Goal: Transaction & Acquisition: Purchase product/service

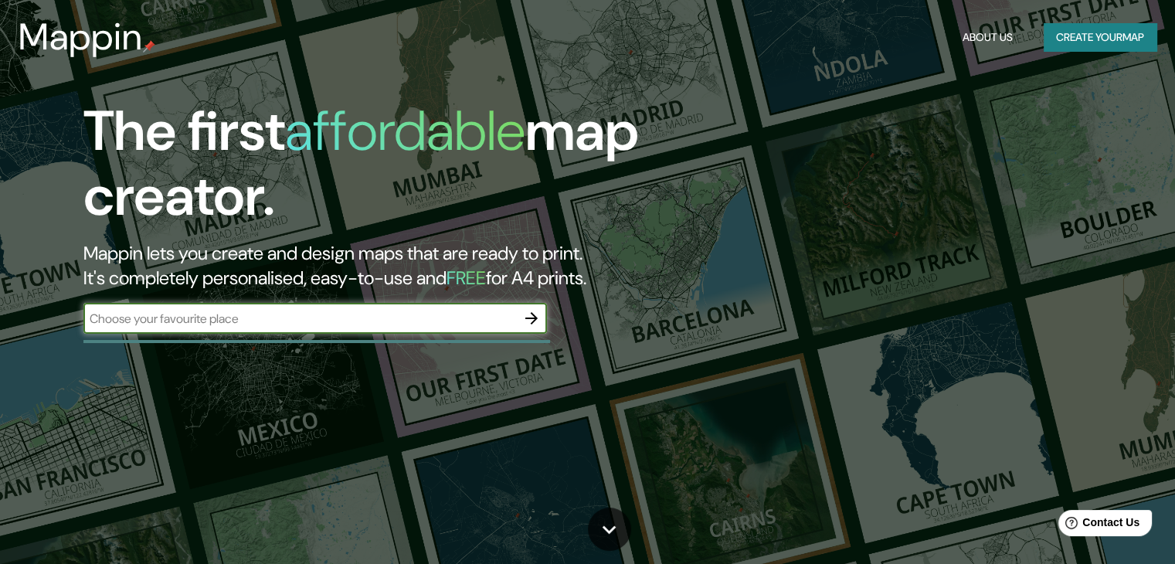
click at [473, 326] on input "text" at bounding box center [299, 319] width 433 height 18
type input "Málaga"
click at [540, 319] on icon "button" at bounding box center [531, 318] width 19 height 19
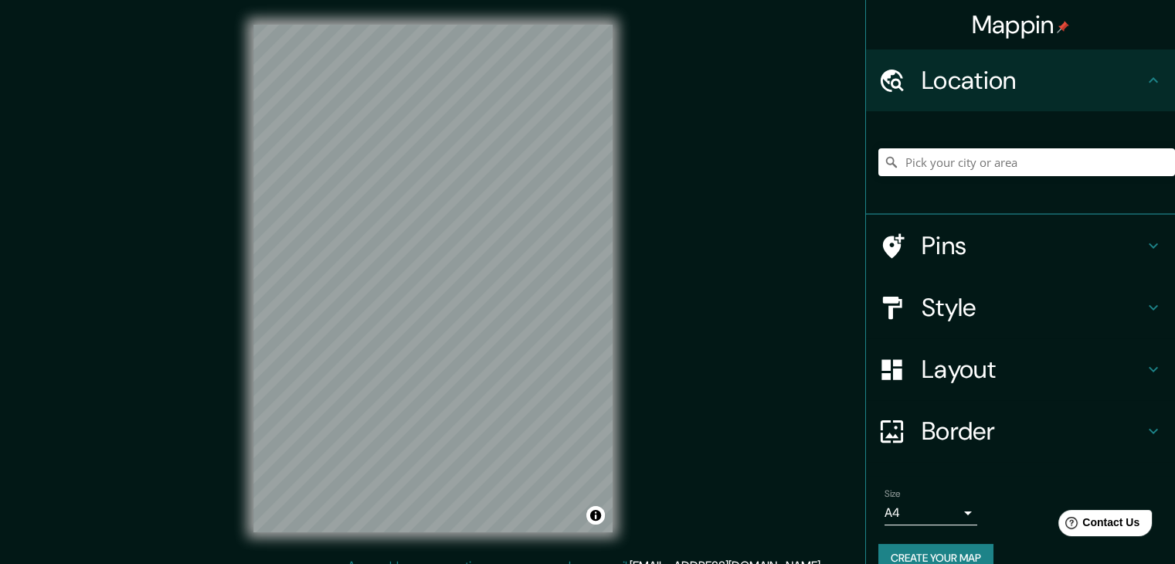
click at [974, 313] on h4 "Style" at bounding box center [1033, 307] width 223 height 31
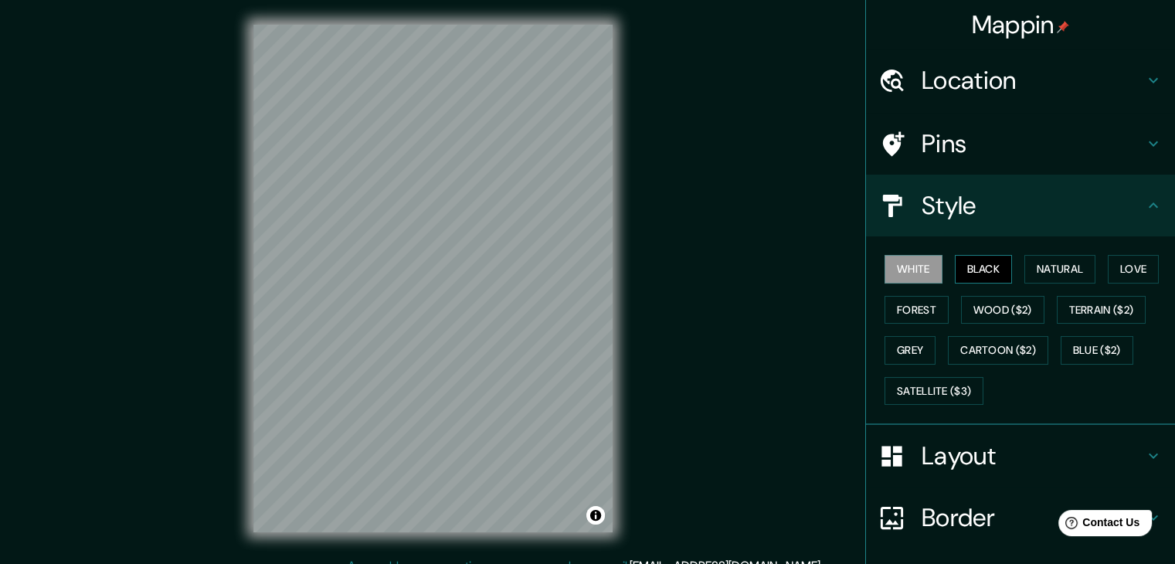
click at [969, 272] on button "Black" at bounding box center [984, 269] width 58 height 29
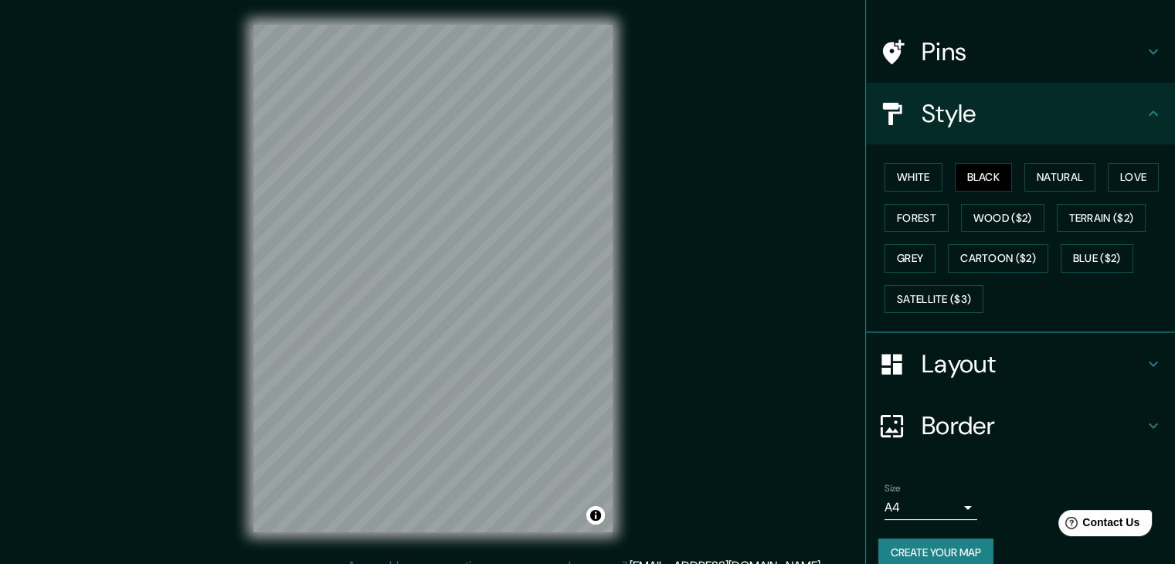
scroll to position [111, 0]
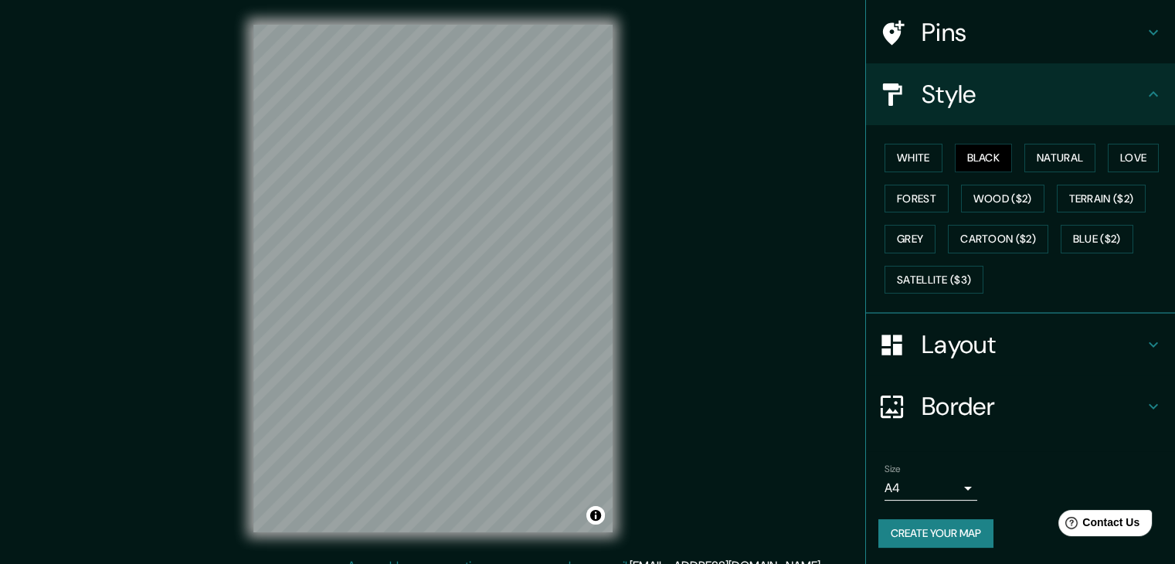
click at [927, 521] on button "Create your map" at bounding box center [936, 533] width 115 height 29
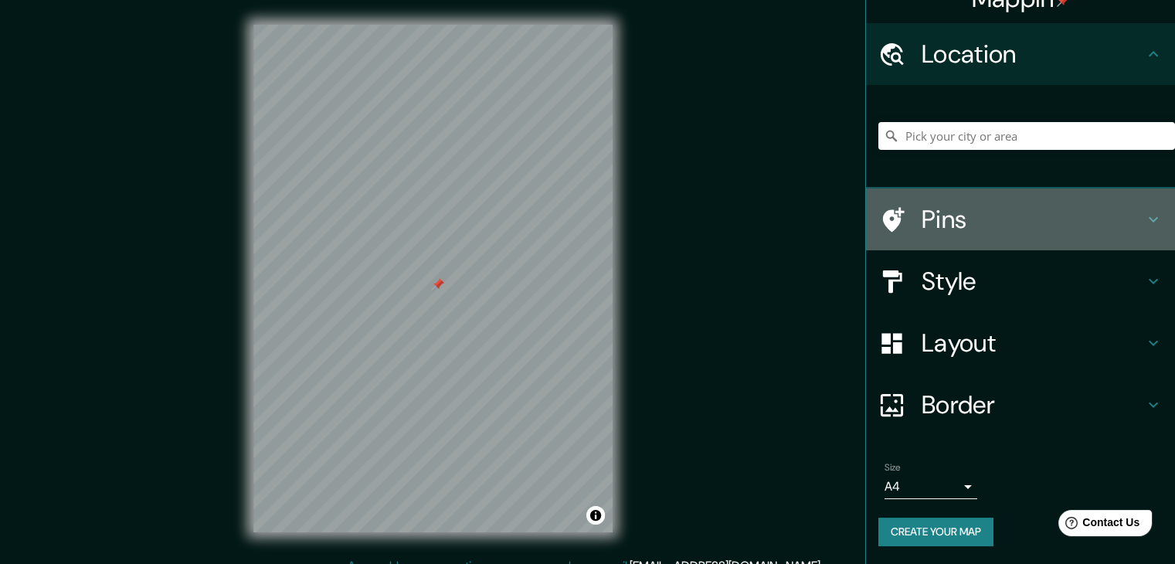
click at [1045, 224] on h4 "Pins" at bounding box center [1033, 219] width 223 height 31
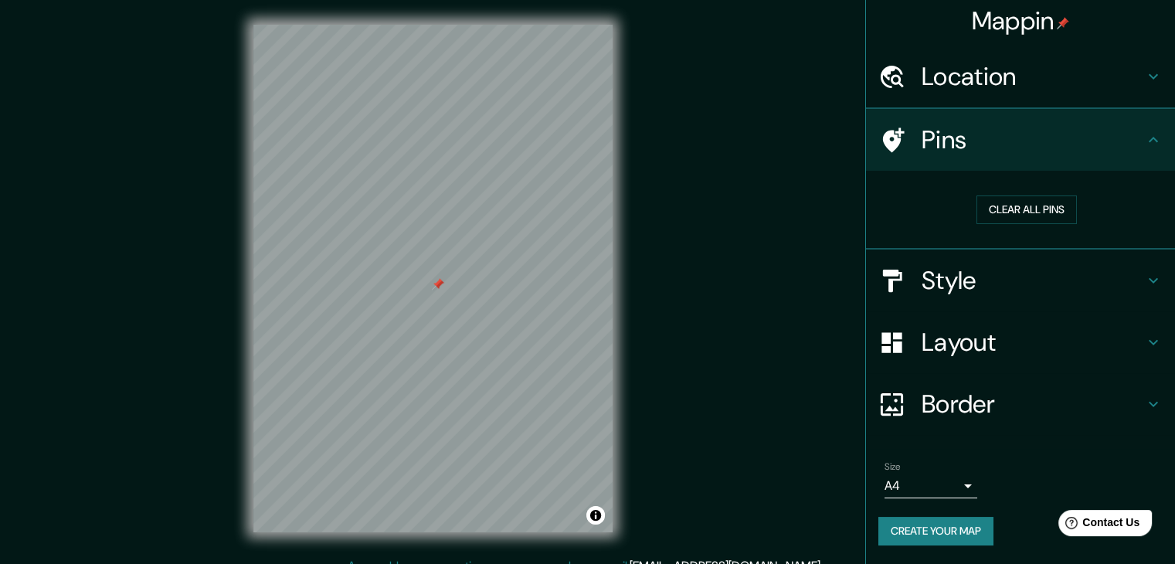
scroll to position [3, 0]
click at [1040, 219] on button "Clear all pins" at bounding box center [1027, 210] width 100 height 29
click at [766, 344] on div "Mappin Location Pins Clear all pins Style Layout Border Choose a border. Hint :…" at bounding box center [587, 291] width 1175 height 582
click at [914, 481] on body "Mappin Location Pins Clear all pins Style Layout Border Choose a border. Hint :…" at bounding box center [587, 282] width 1175 height 564
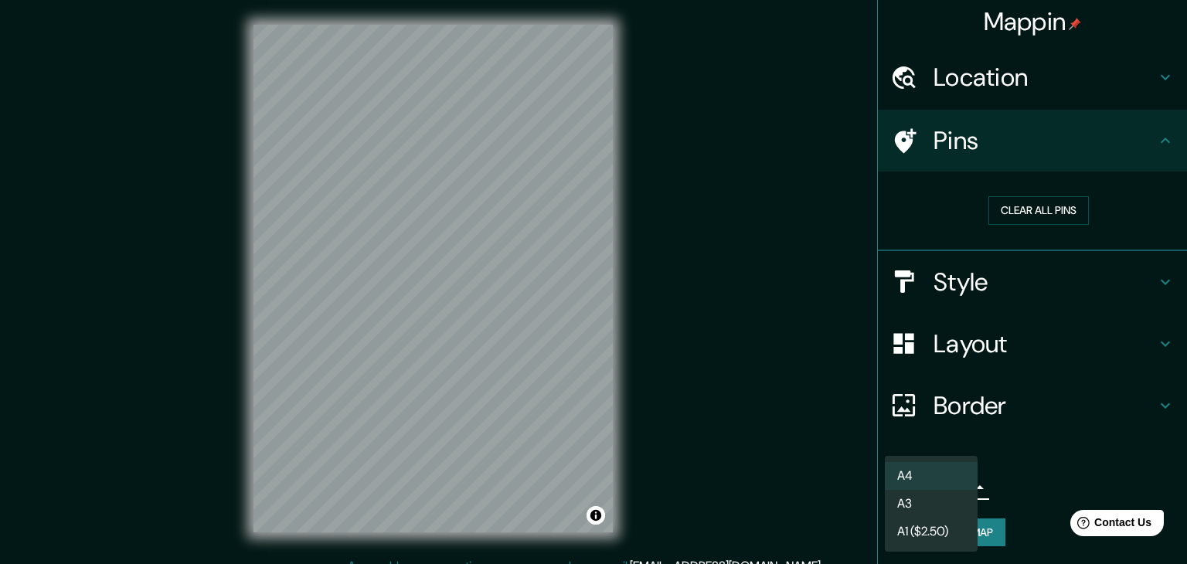
click at [906, 498] on li "A3" at bounding box center [931, 504] width 93 height 28
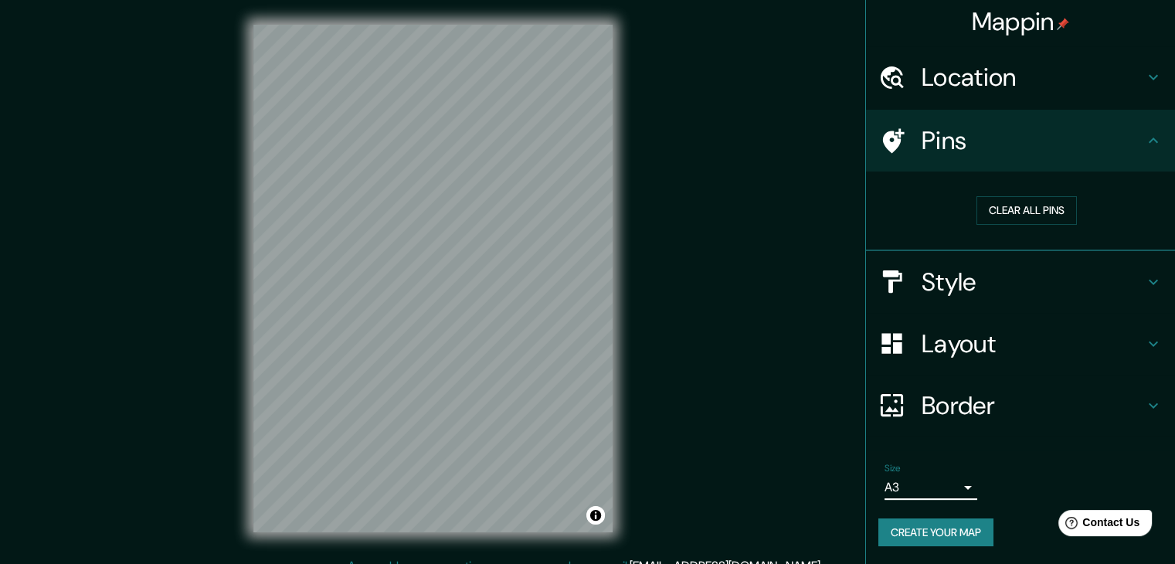
click at [953, 287] on h4 "Style" at bounding box center [1033, 282] width 223 height 31
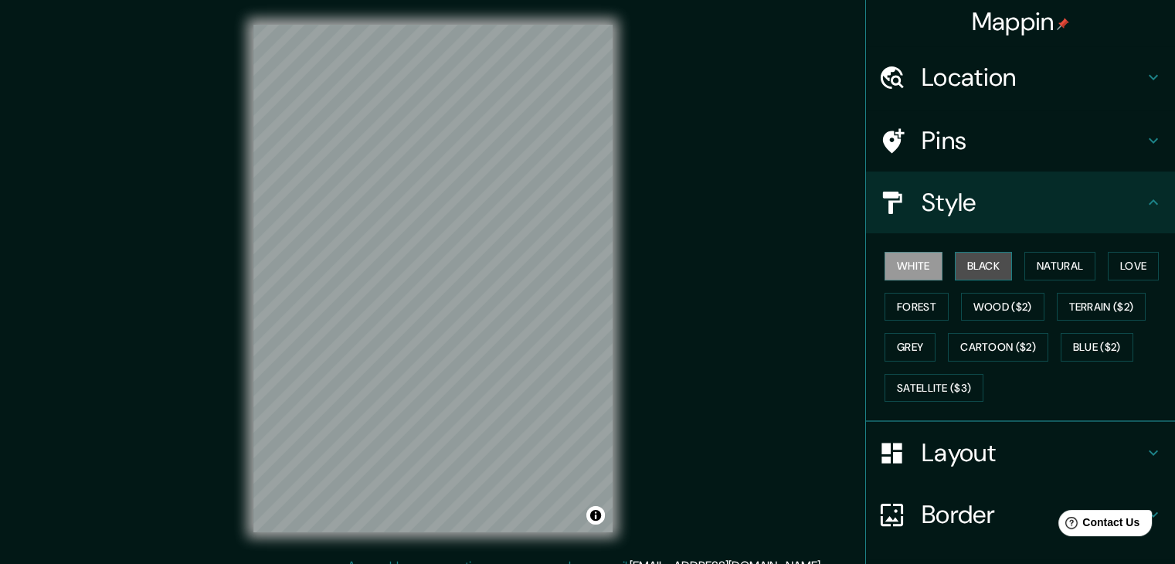
click at [974, 263] on button "Black" at bounding box center [984, 266] width 58 height 29
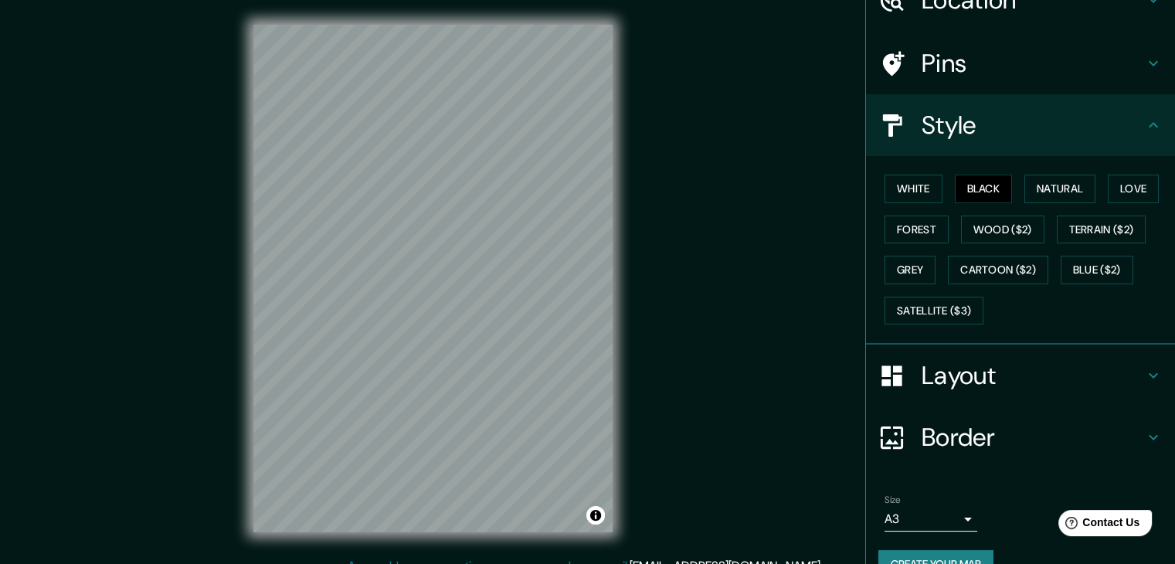
click at [1002, 427] on h4 "Border" at bounding box center [1033, 437] width 223 height 31
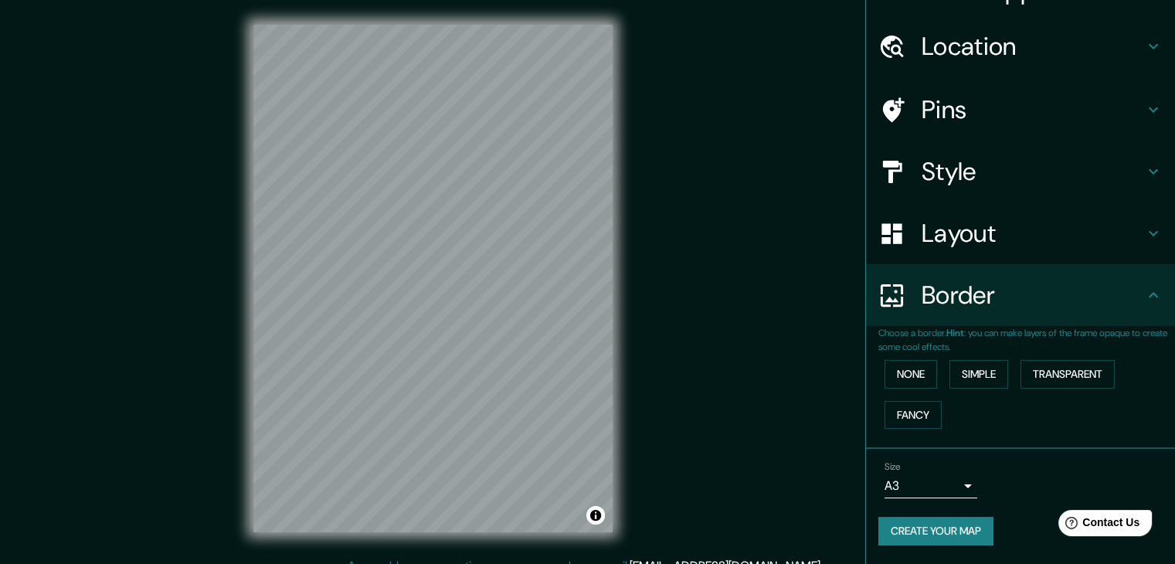
scroll to position [32, 0]
click at [1038, 378] on button "Transparent" at bounding box center [1068, 376] width 94 height 29
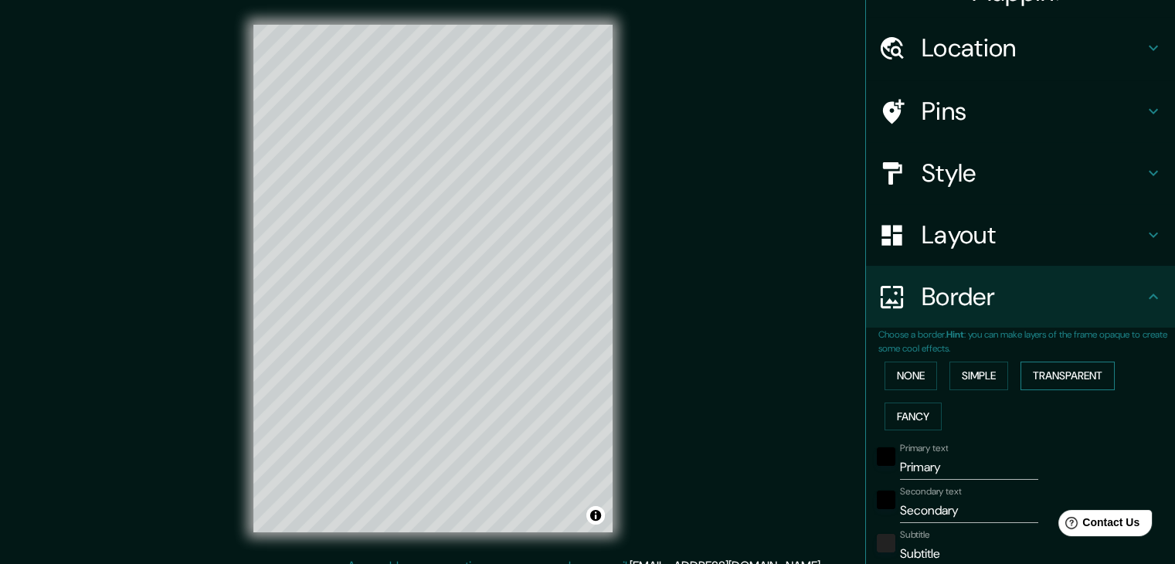
click at [1038, 378] on button "Transparent" at bounding box center [1068, 376] width 94 height 29
type input "223"
type input "37"
click at [983, 374] on button "Simple" at bounding box center [979, 376] width 59 height 29
click at [919, 376] on button "None" at bounding box center [911, 376] width 53 height 29
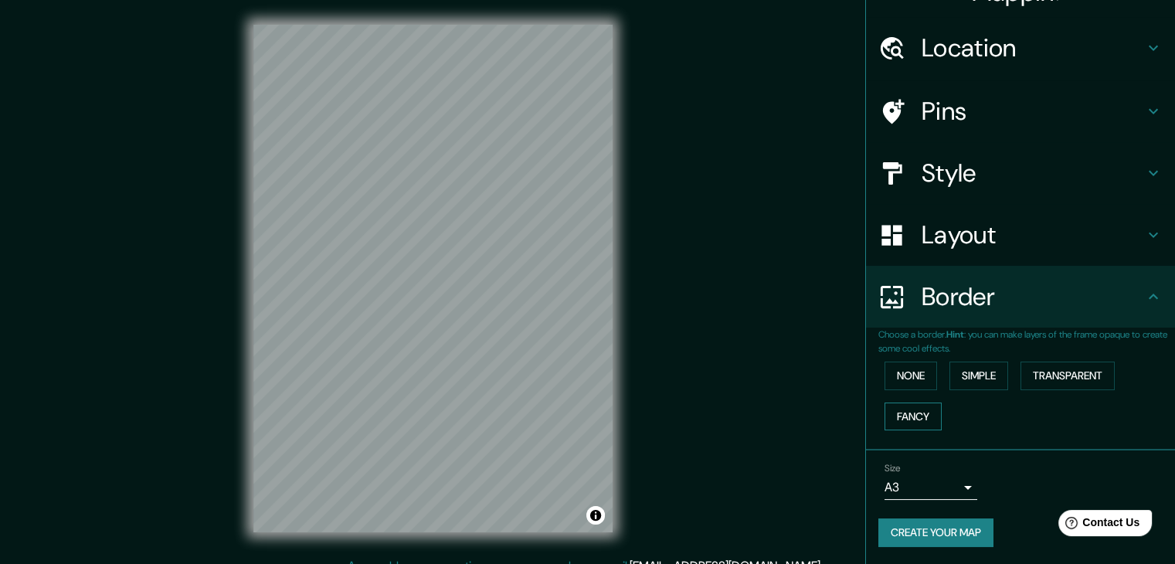
click at [906, 416] on button "Fancy" at bounding box center [913, 417] width 57 height 29
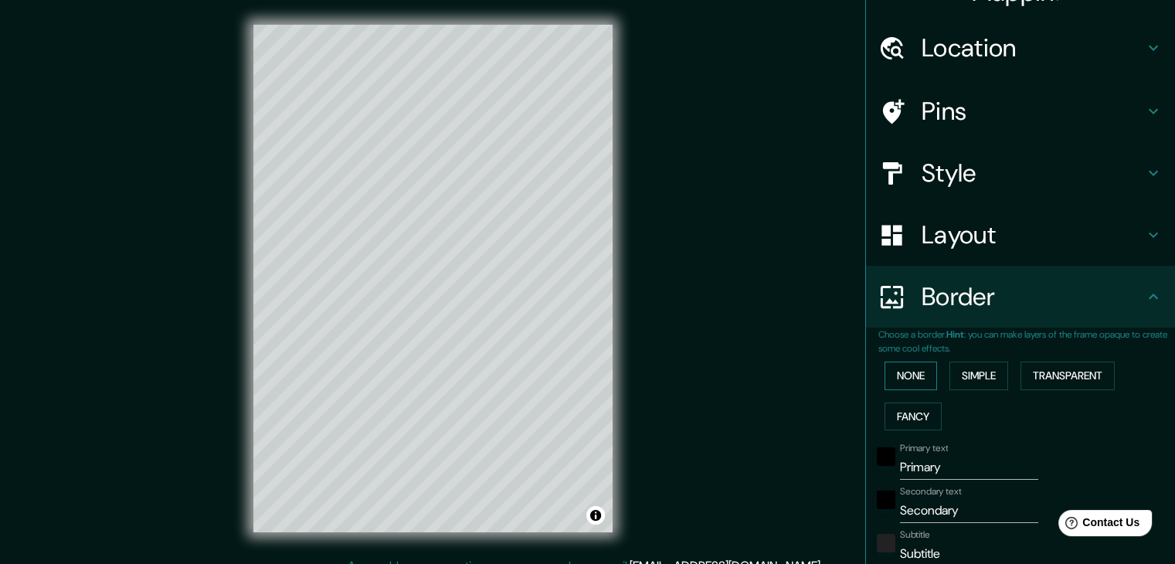
click at [906, 378] on button "None" at bounding box center [911, 376] width 53 height 29
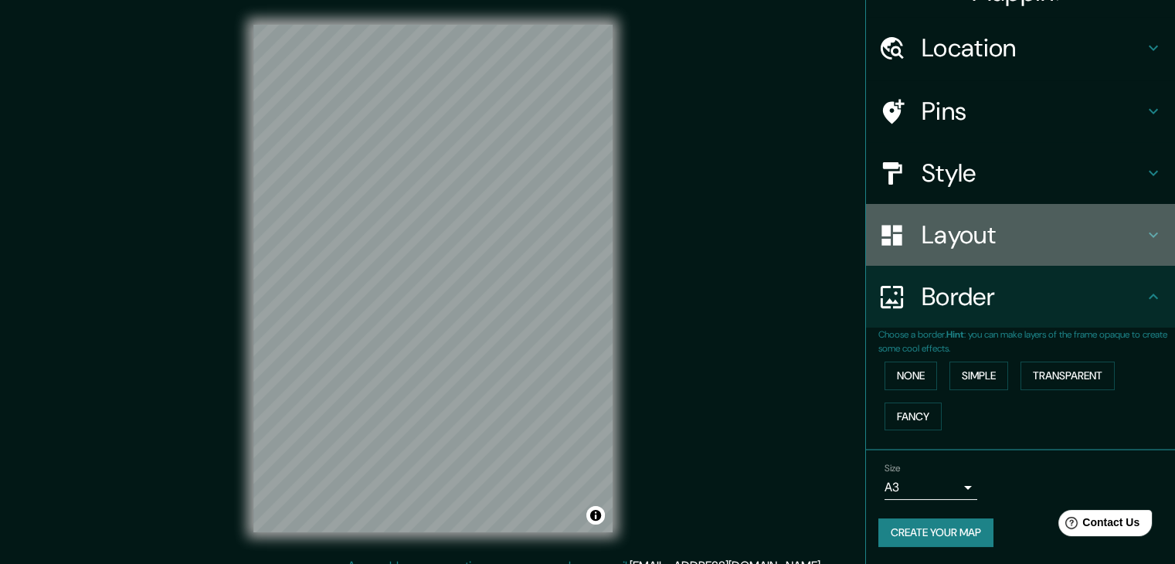
click at [984, 220] on h4 "Layout" at bounding box center [1033, 234] width 223 height 31
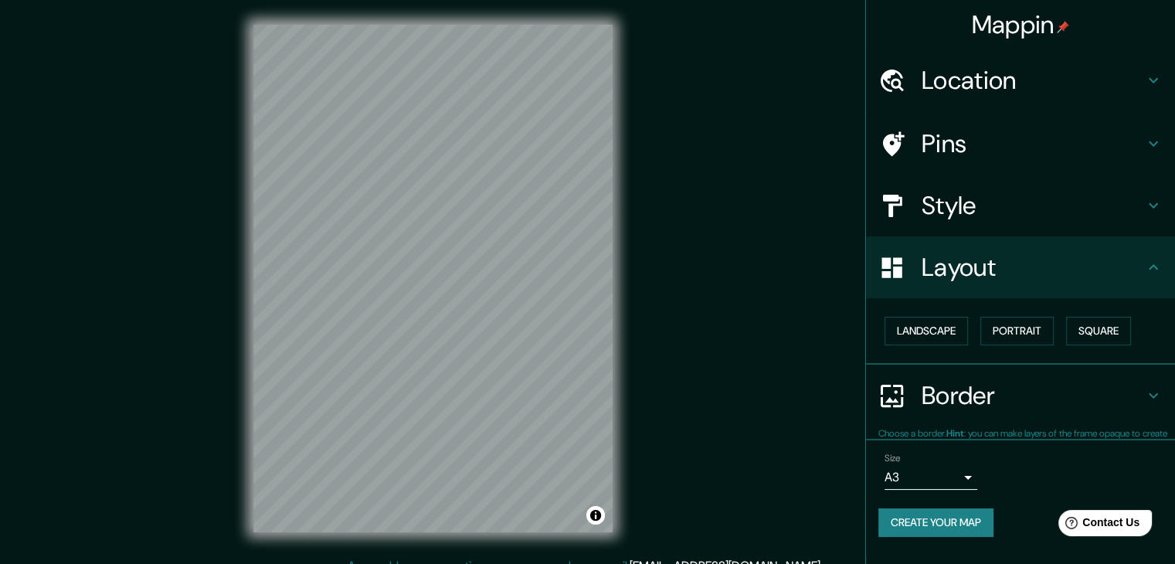
scroll to position [0, 0]
click at [943, 527] on button "Create your map" at bounding box center [936, 523] width 115 height 29
click at [745, 472] on div "Mappin Location Pins Style Layout Landscape Portrait Square Border Choose a bor…" at bounding box center [587, 291] width 1175 height 582
click at [733, 427] on div "Mappin Location Pins Style Layout Landscape Portrait Square Border Choose a bor…" at bounding box center [587, 291] width 1175 height 582
click at [1115, 148] on h4 "Pins" at bounding box center [1033, 143] width 223 height 31
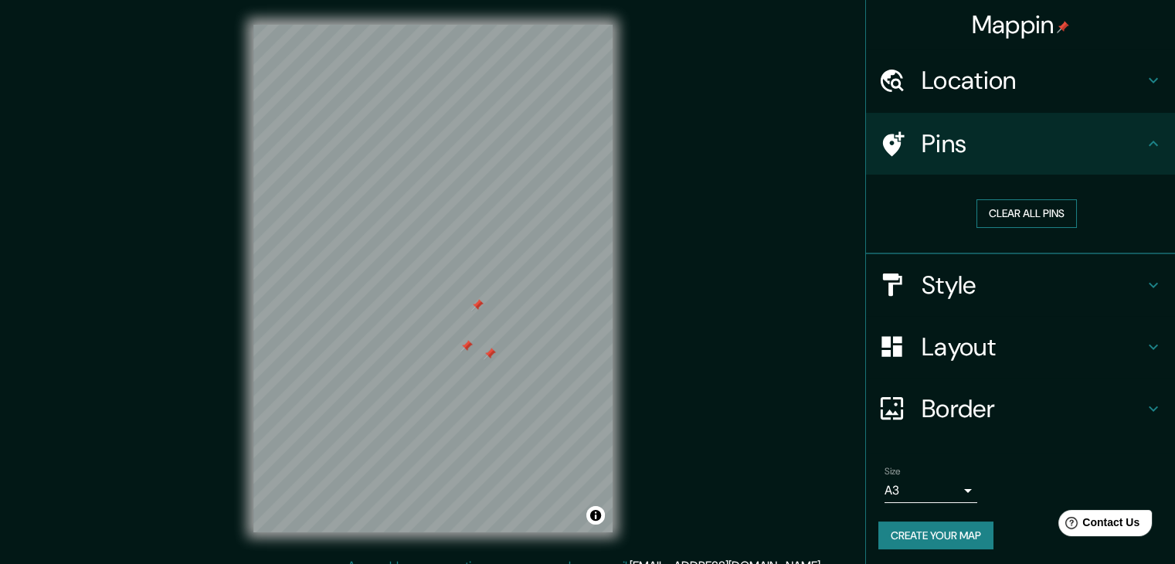
click at [1028, 223] on button "Clear all pins" at bounding box center [1027, 213] width 100 height 29
click at [906, 531] on button "Create your map" at bounding box center [936, 536] width 115 height 29
click at [915, 542] on button "Create your map" at bounding box center [936, 536] width 115 height 29
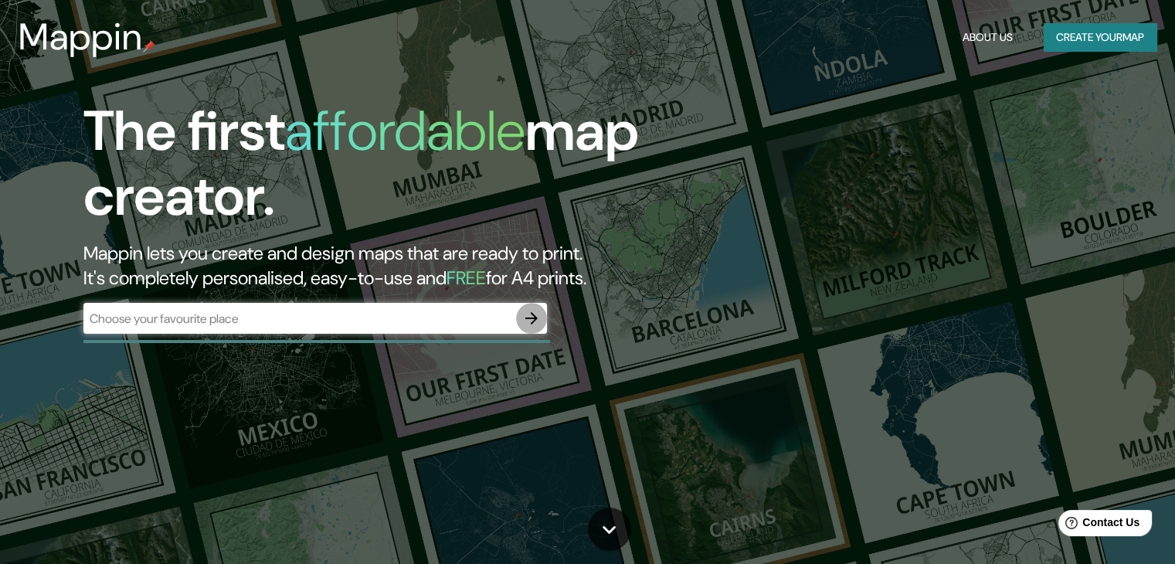
click at [528, 316] on icon "button" at bounding box center [531, 318] width 19 height 19
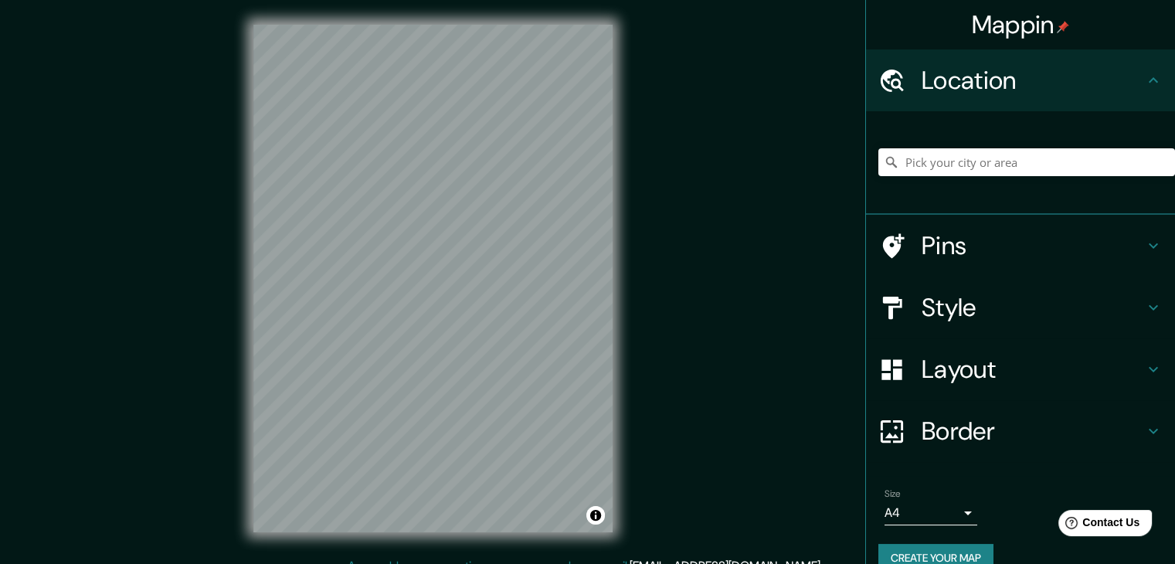
click at [804, 394] on div "Mappin Location Pins Style Layout Border Choose a border. Hint : you can make l…" at bounding box center [587, 291] width 1175 height 582
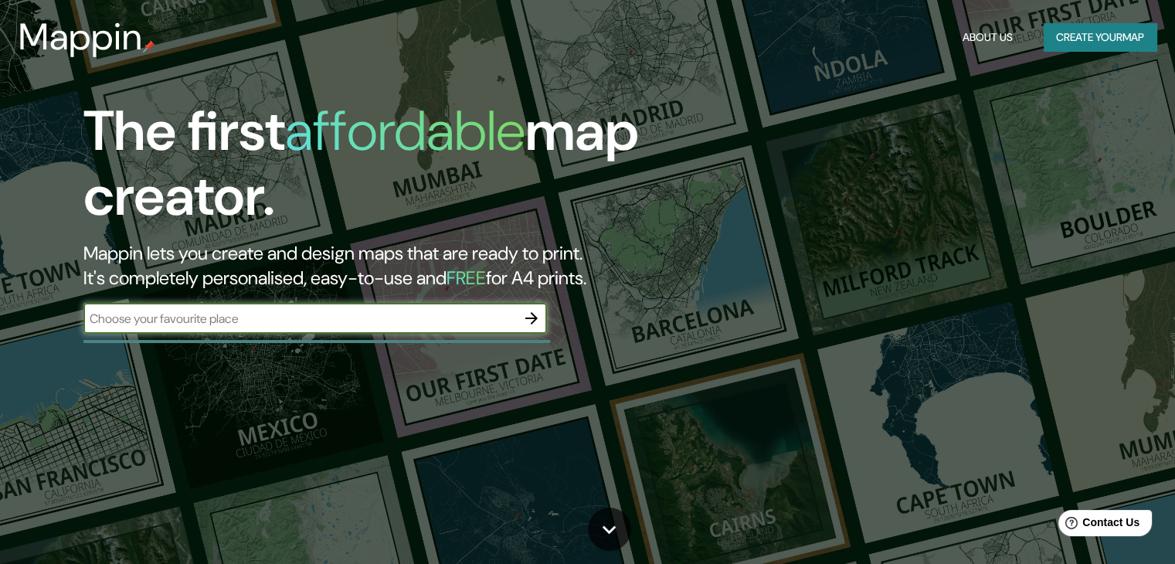
click at [494, 323] on input "text" at bounding box center [299, 319] width 433 height 18
type input "[GEOGRAPHIC_DATA]"
click at [541, 319] on button "button" at bounding box center [531, 318] width 31 height 31
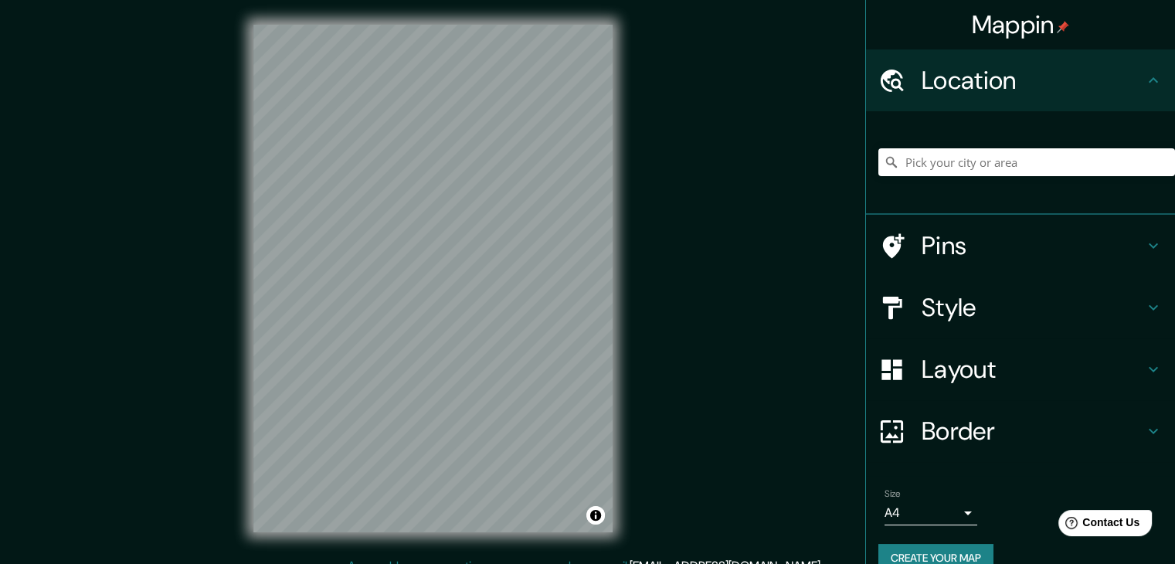
click at [980, 307] on h4 "Style" at bounding box center [1033, 307] width 223 height 31
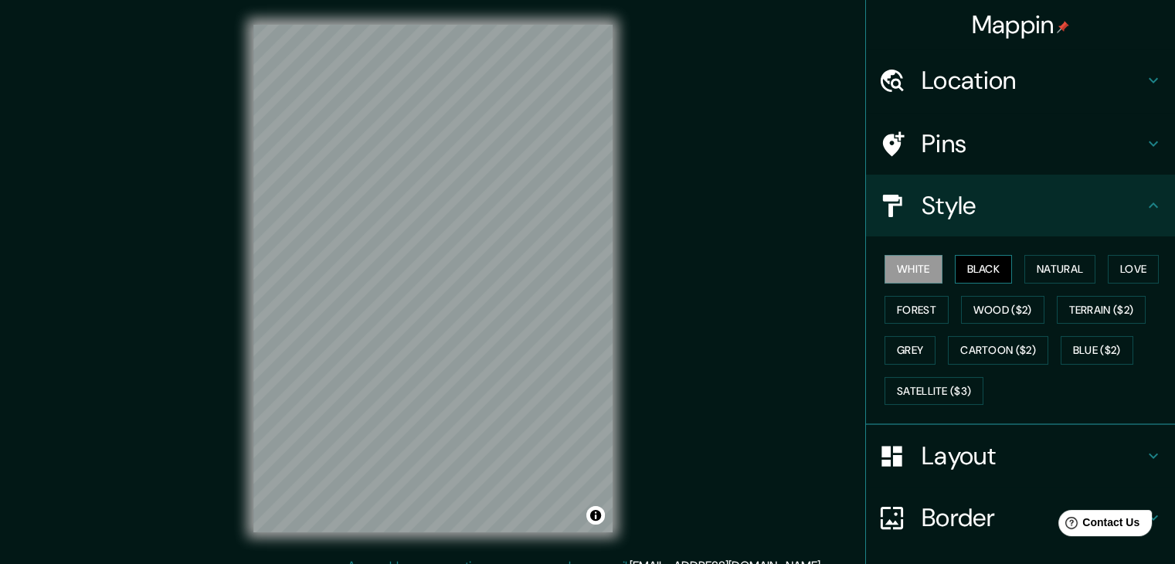
click at [964, 263] on button "Black" at bounding box center [984, 269] width 58 height 29
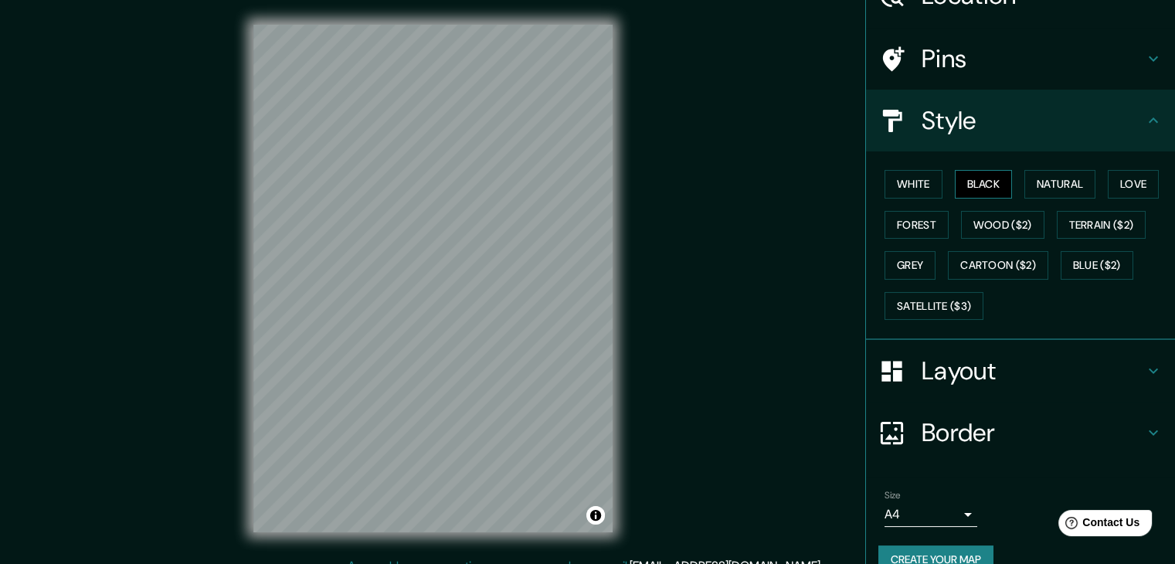
scroll to position [111, 0]
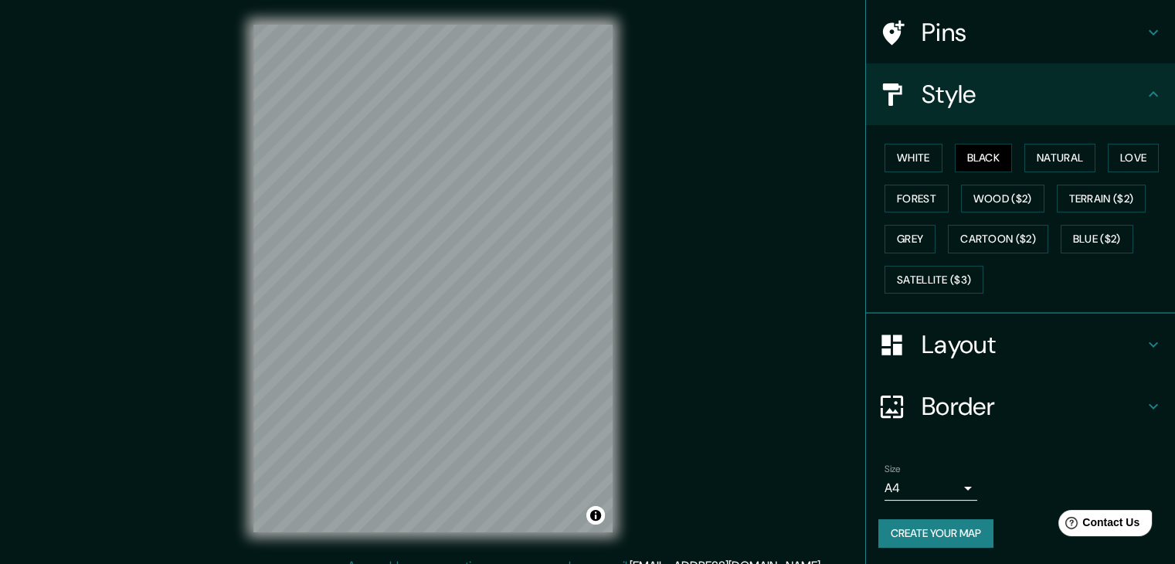
click at [947, 479] on body "Mappin Location Pins Style White Black Natural Love Forest Wood ($2) Terrain ($…" at bounding box center [587, 282] width 1175 height 564
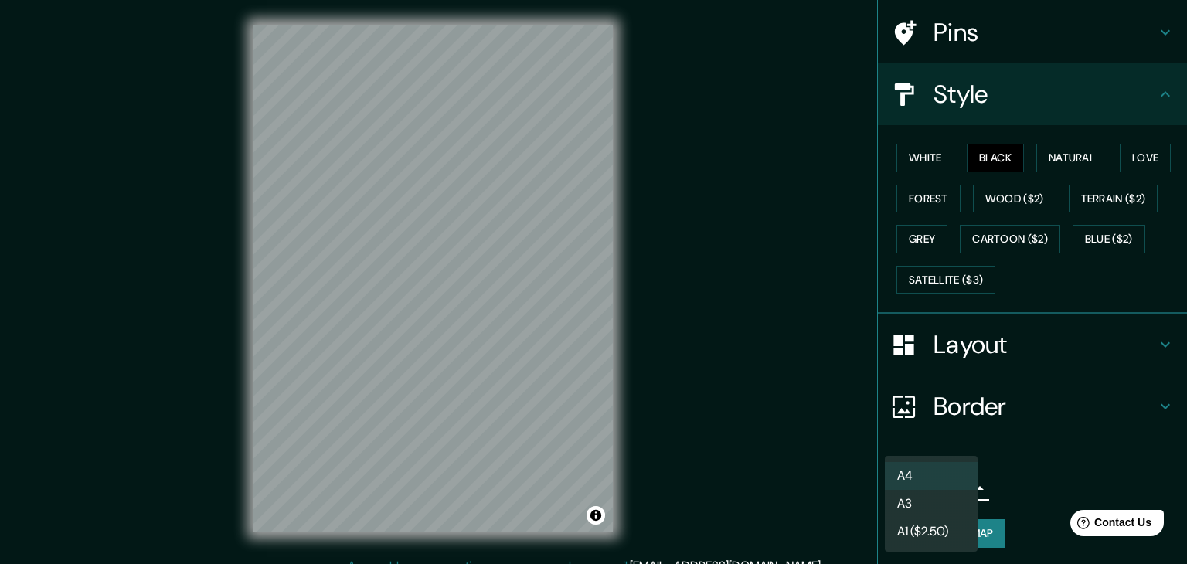
click at [926, 497] on li "A3" at bounding box center [931, 504] width 93 height 28
type input "a4"
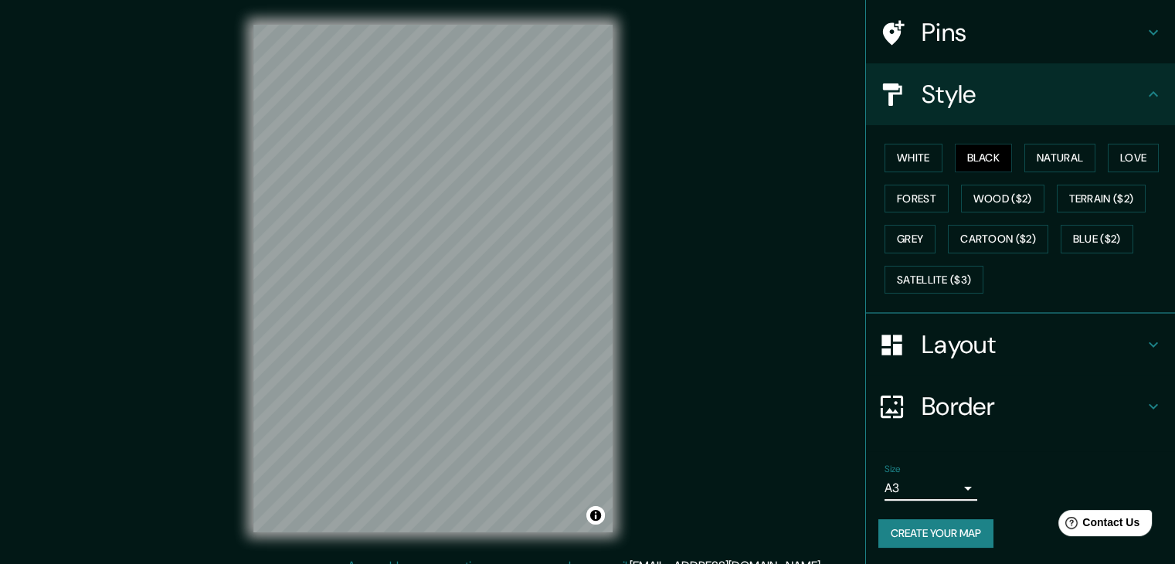
click at [944, 525] on button "Create your map" at bounding box center [936, 533] width 115 height 29
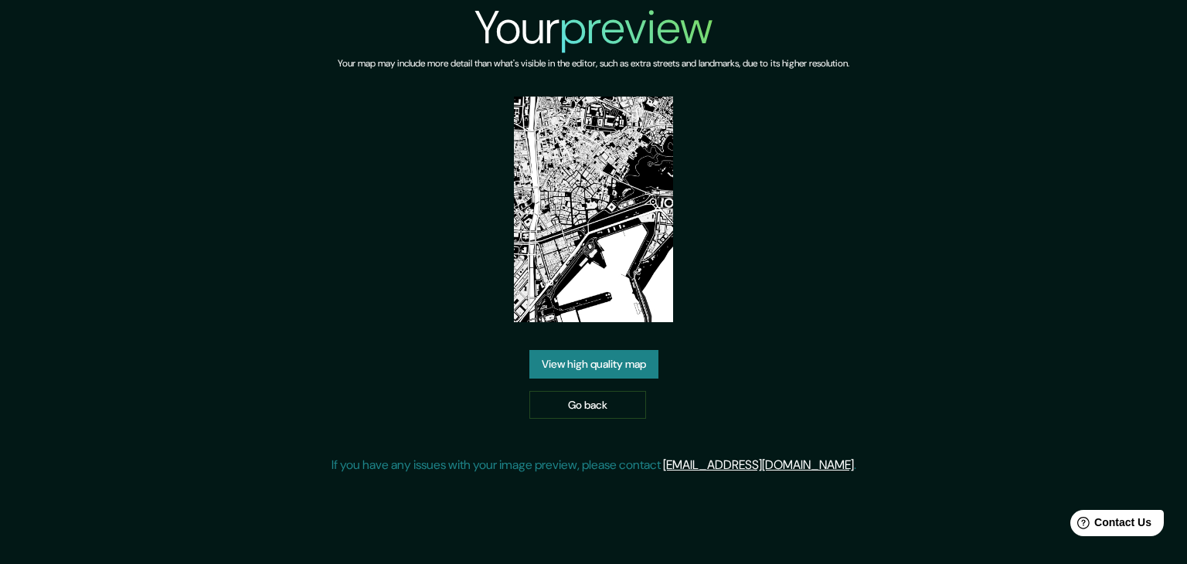
click at [630, 361] on link "View high quality map" at bounding box center [593, 364] width 129 height 29
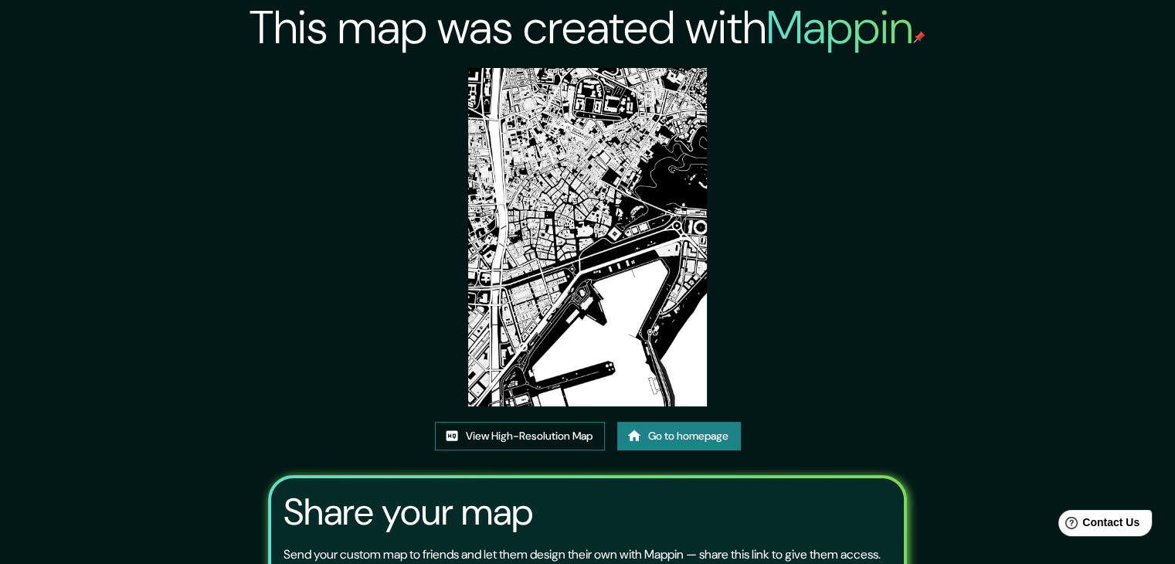
click at [538, 438] on link "View High-Resolution Map" at bounding box center [520, 436] width 170 height 29
